Goal: Task Accomplishment & Management: Manage account settings

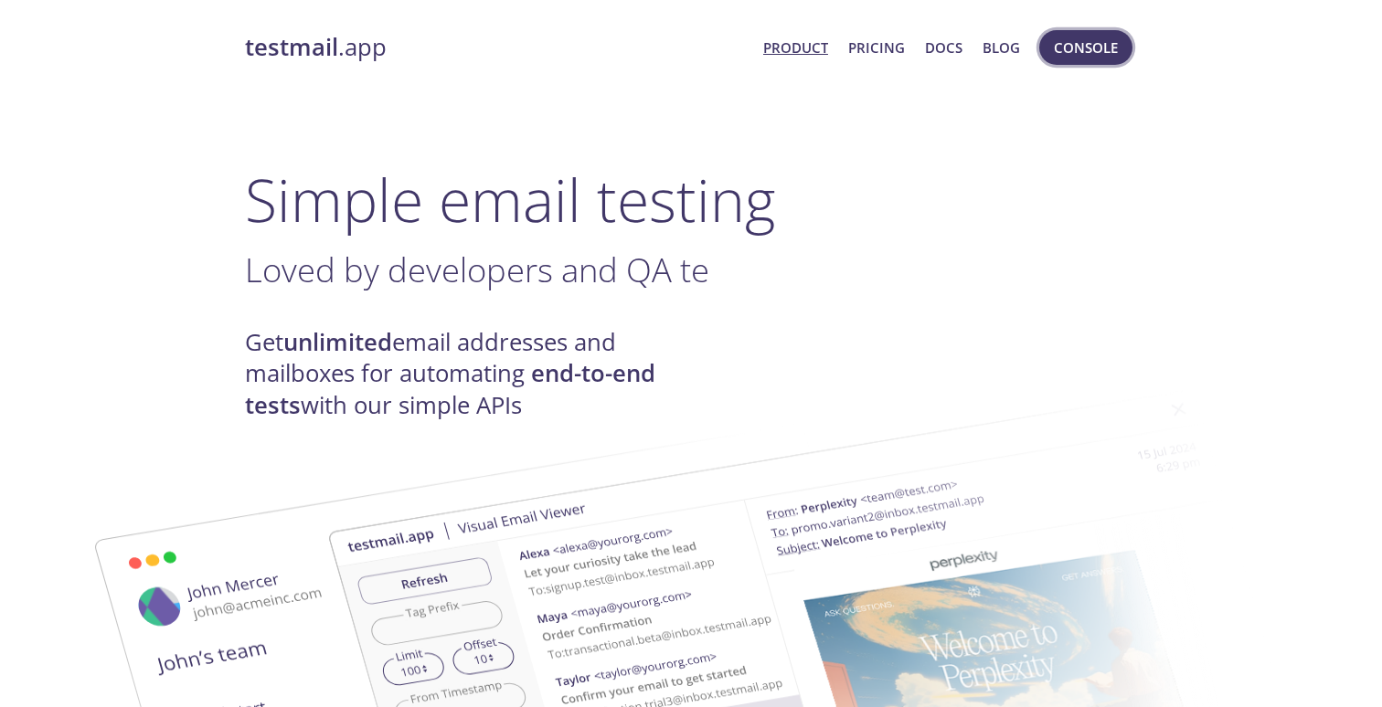
click at [1092, 47] on span "Console" at bounding box center [1086, 48] width 64 height 24
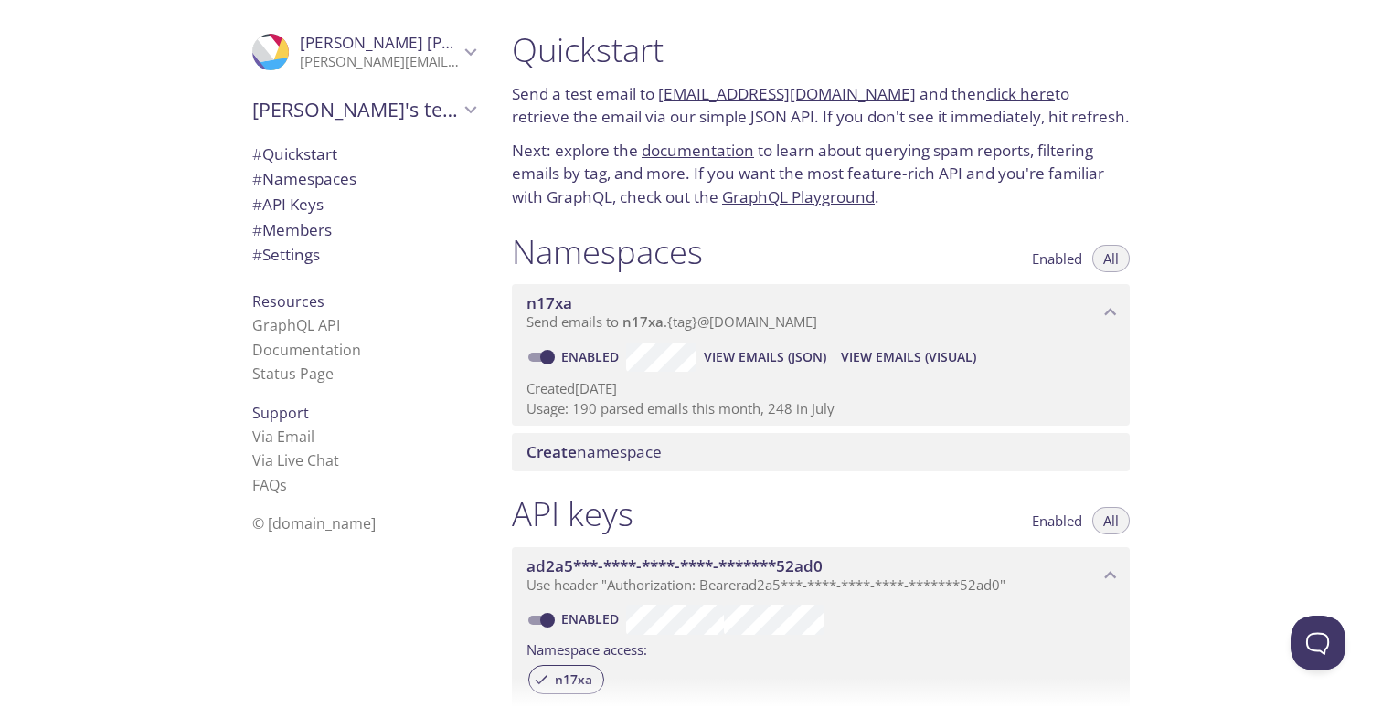
click at [453, 45] on span "[PERSON_NAME]" at bounding box center [379, 43] width 159 height 20
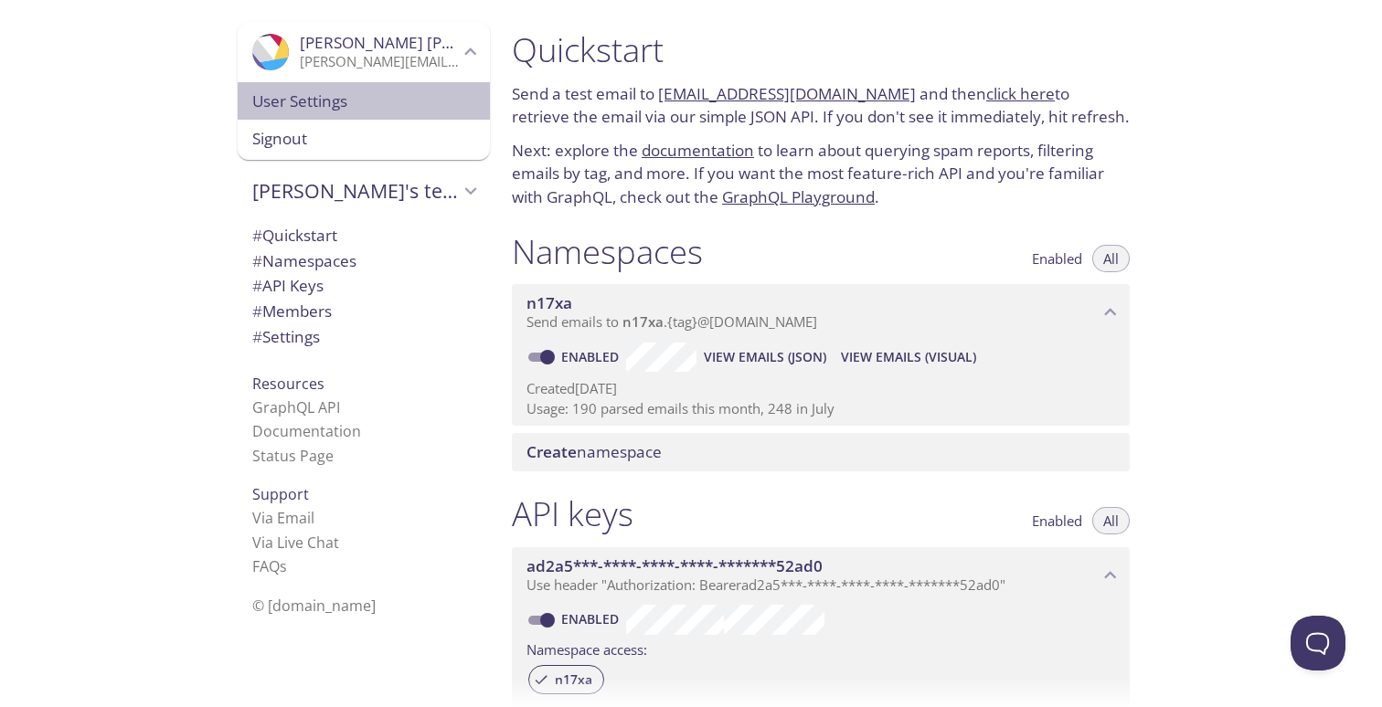
click at [330, 101] on span "User Settings" at bounding box center [363, 102] width 223 height 24
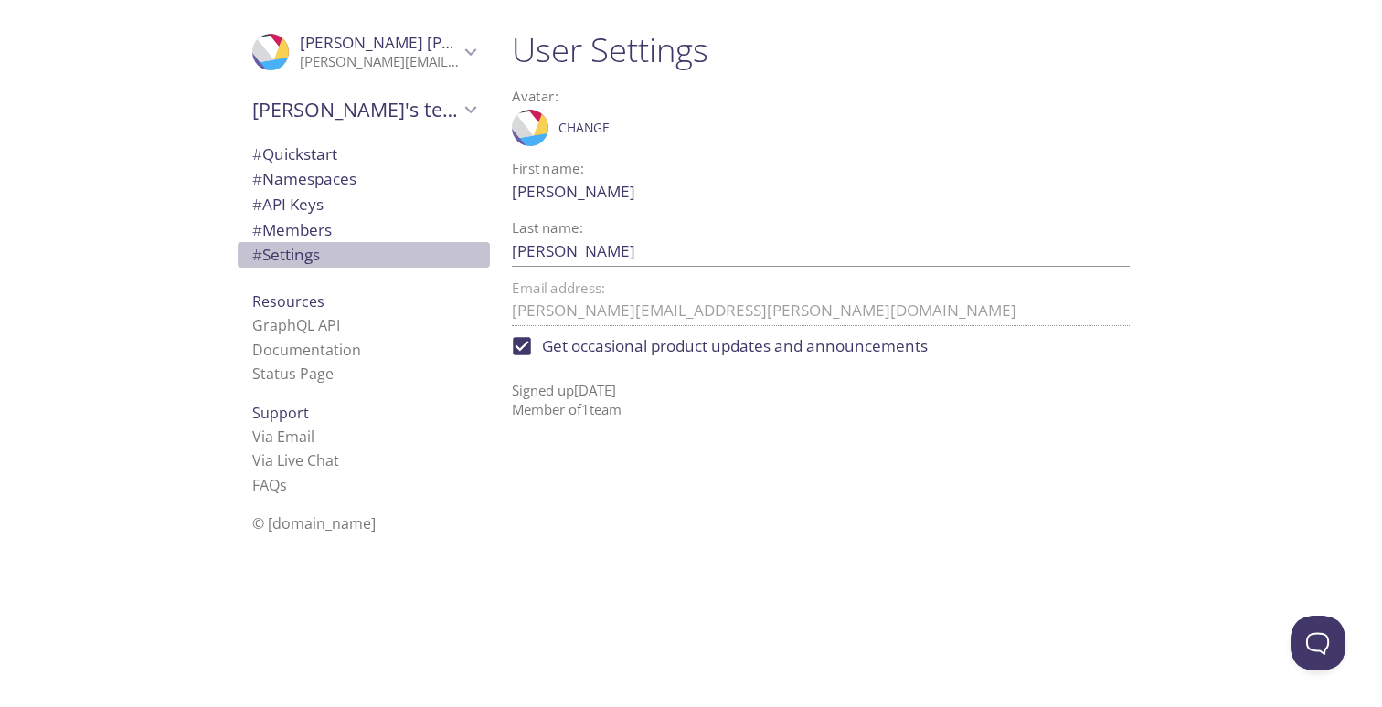
click at [354, 258] on span "# Settings" at bounding box center [363, 255] width 223 height 24
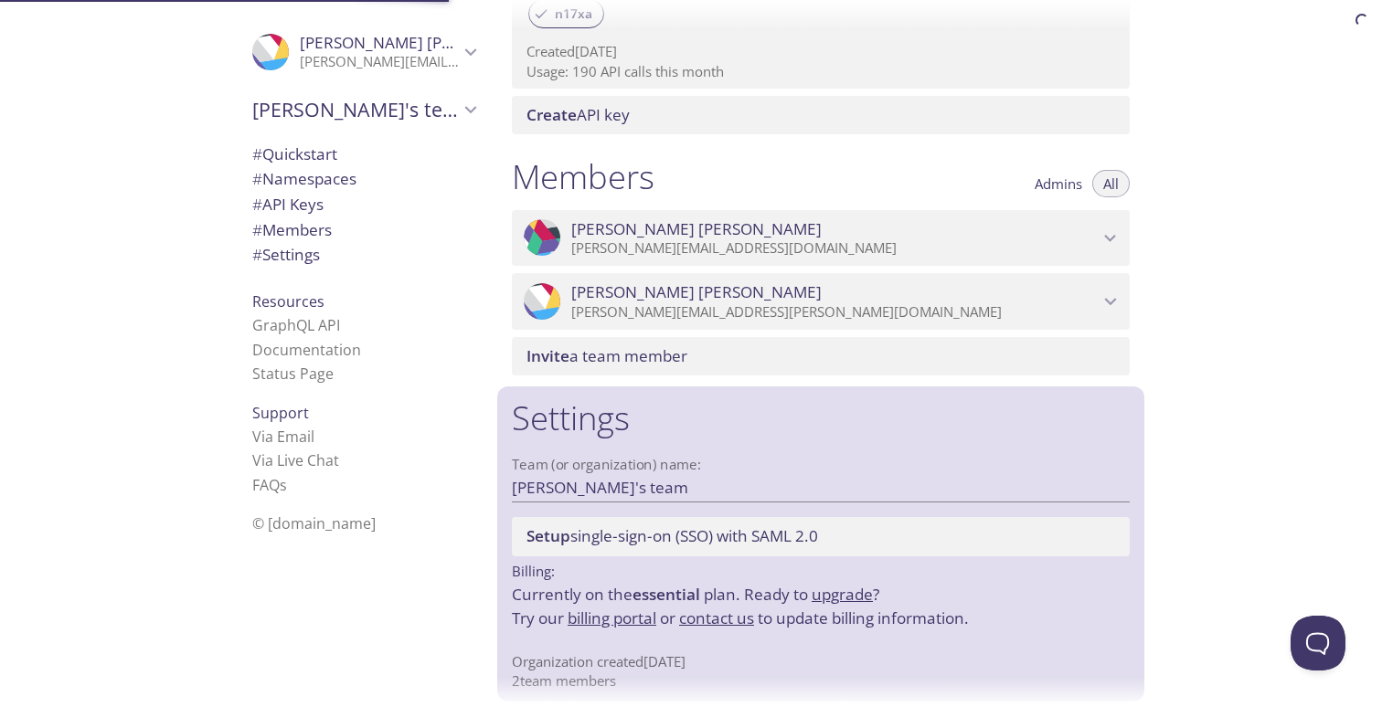
scroll to position [679, 0]
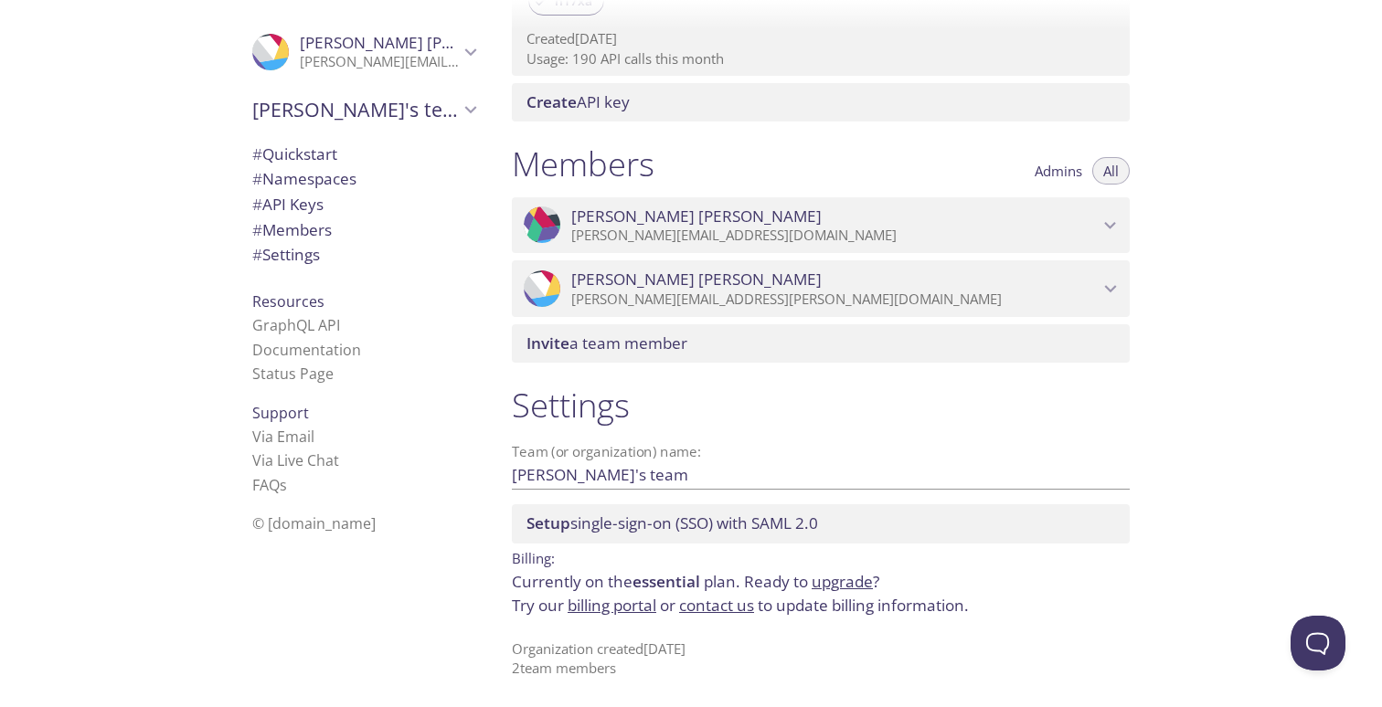
click at [621, 607] on link "billing portal" at bounding box center [612, 605] width 89 height 21
